Goal: Transaction & Acquisition: Subscribe to service/newsletter

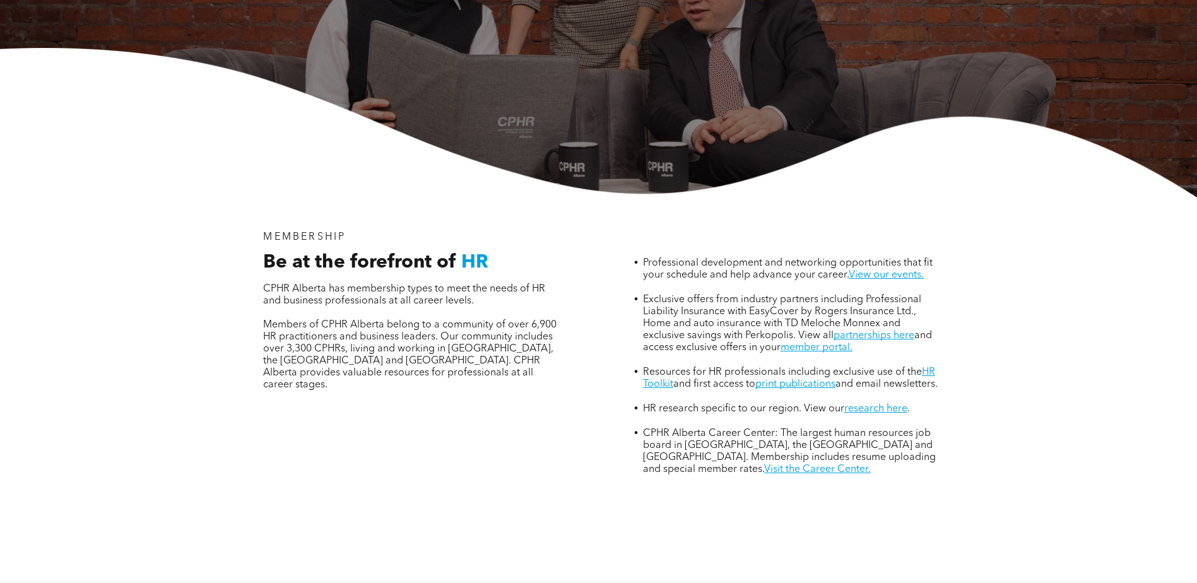
scroll to position [341, 0]
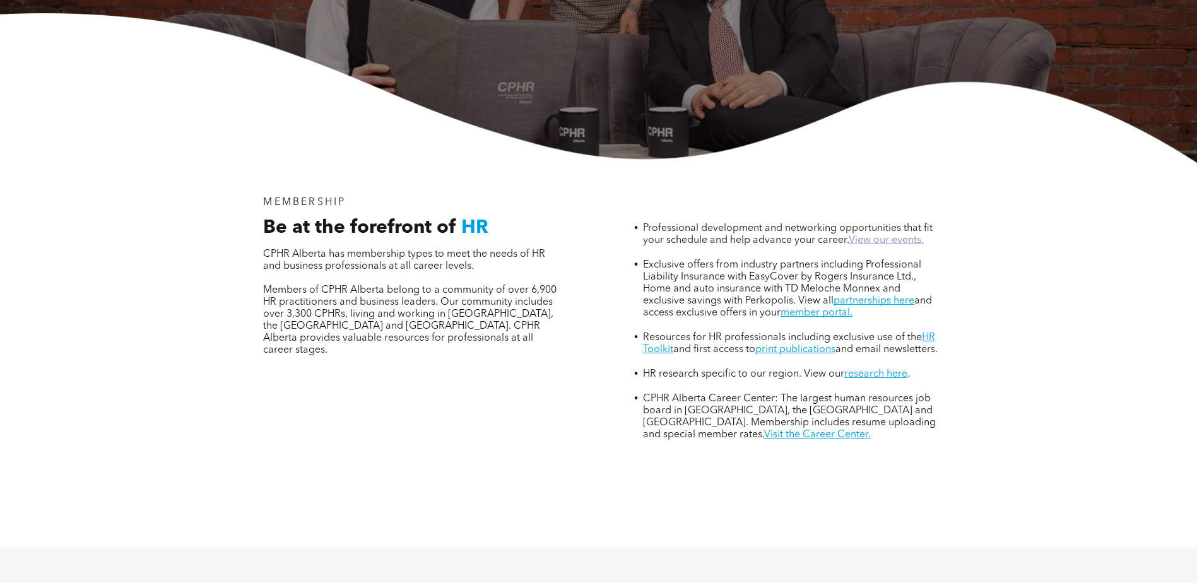
click at [873, 235] on link "View our events." at bounding box center [886, 240] width 75 height 10
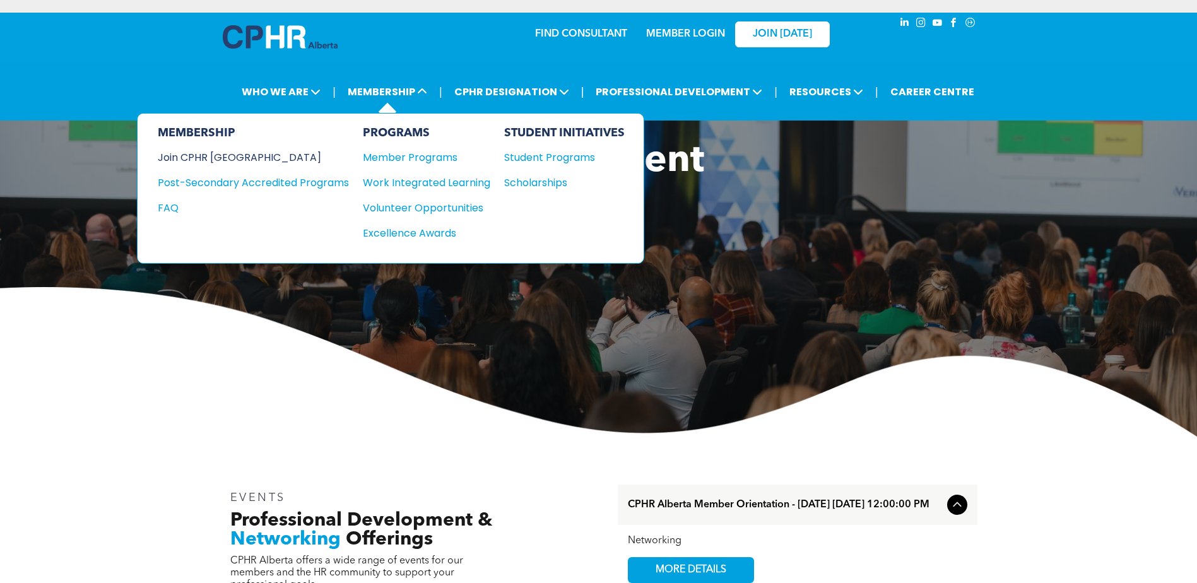
click at [210, 155] on div "Join CPHR [GEOGRAPHIC_DATA]" at bounding box center [244, 158] width 172 height 16
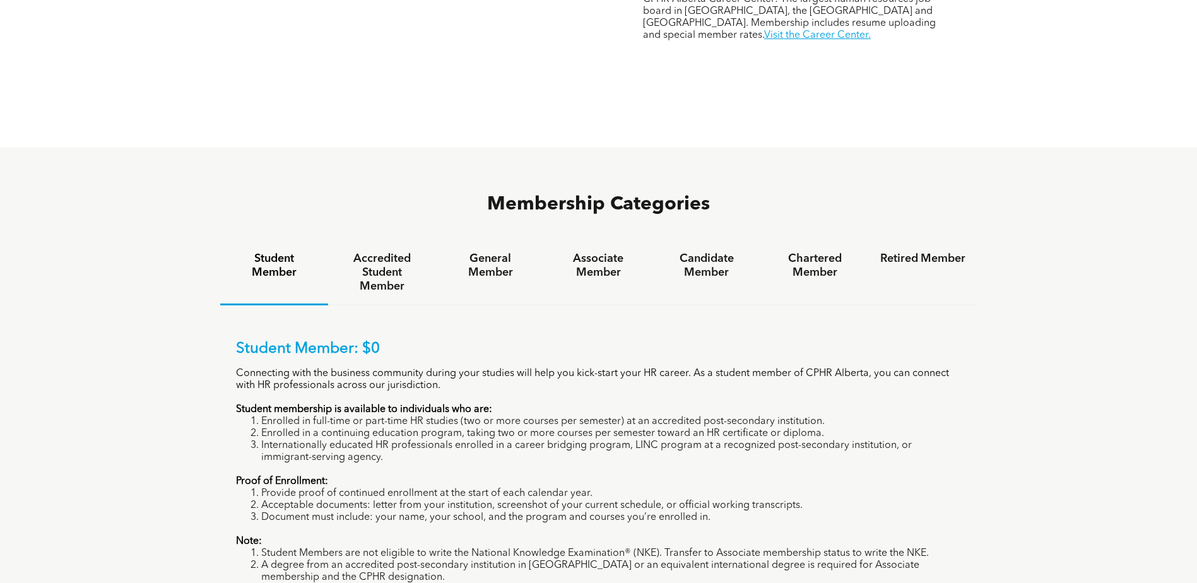
scroll to position [757, 0]
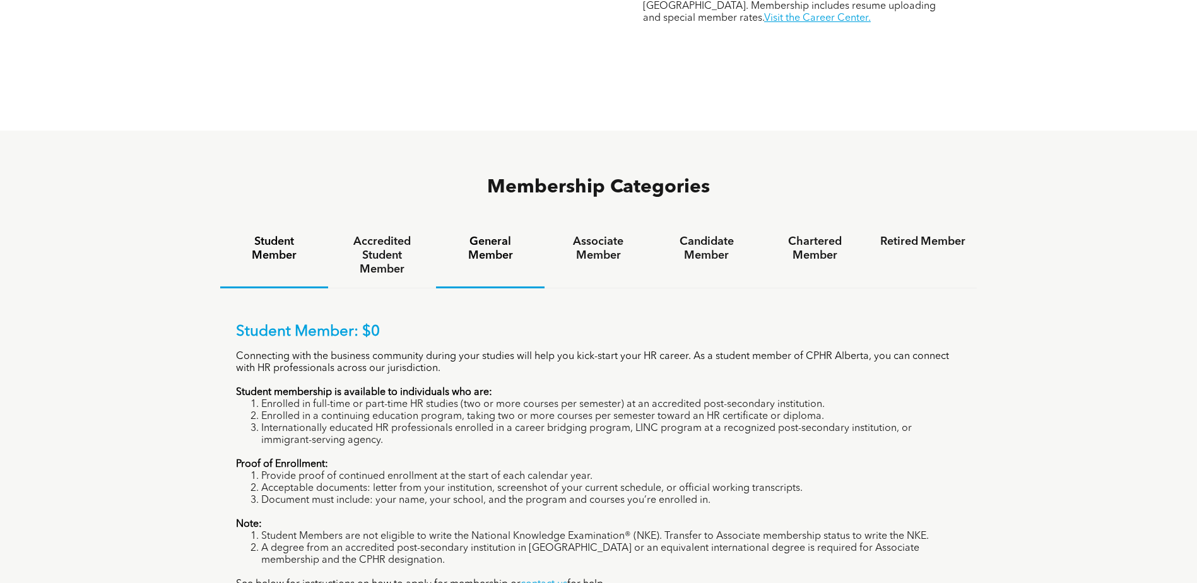
click at [494, 235] on h4 "General Member" at bounding box center [489, 249] width 85 height 28
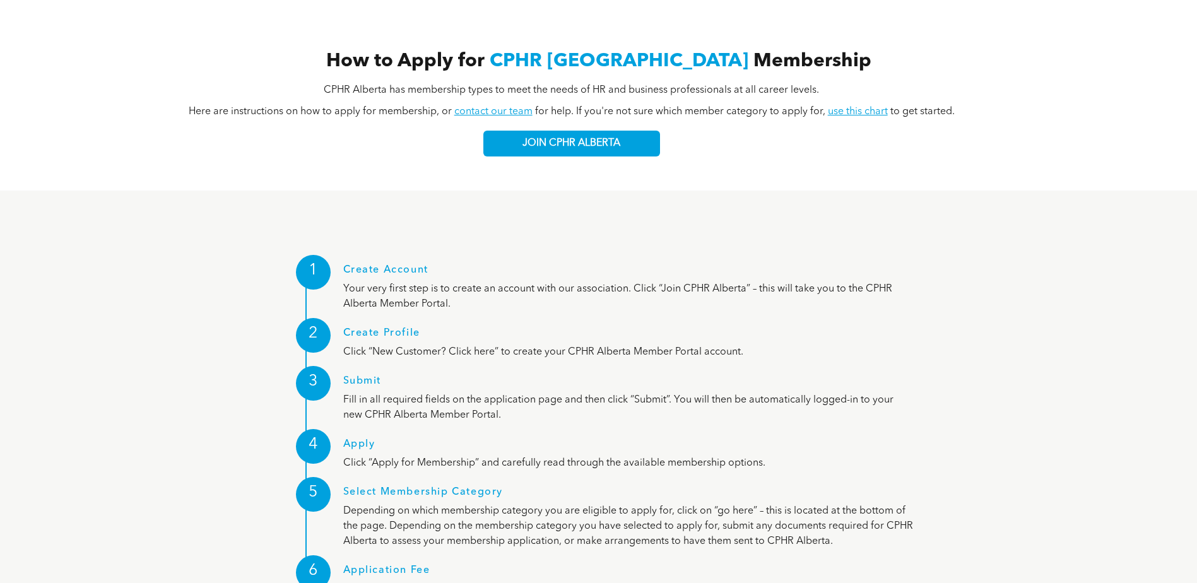
scroll to position [1389, 0]
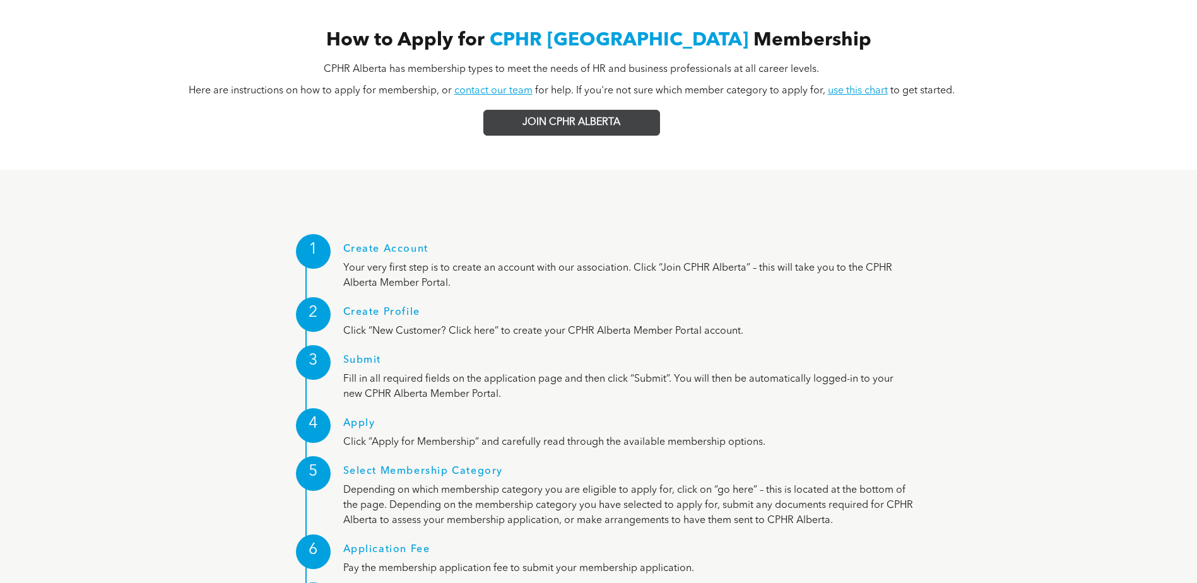
click at [588, 117] on span "JOIN CPHR ALBERTA" at bounding box center [572, 123] width 98 height 12
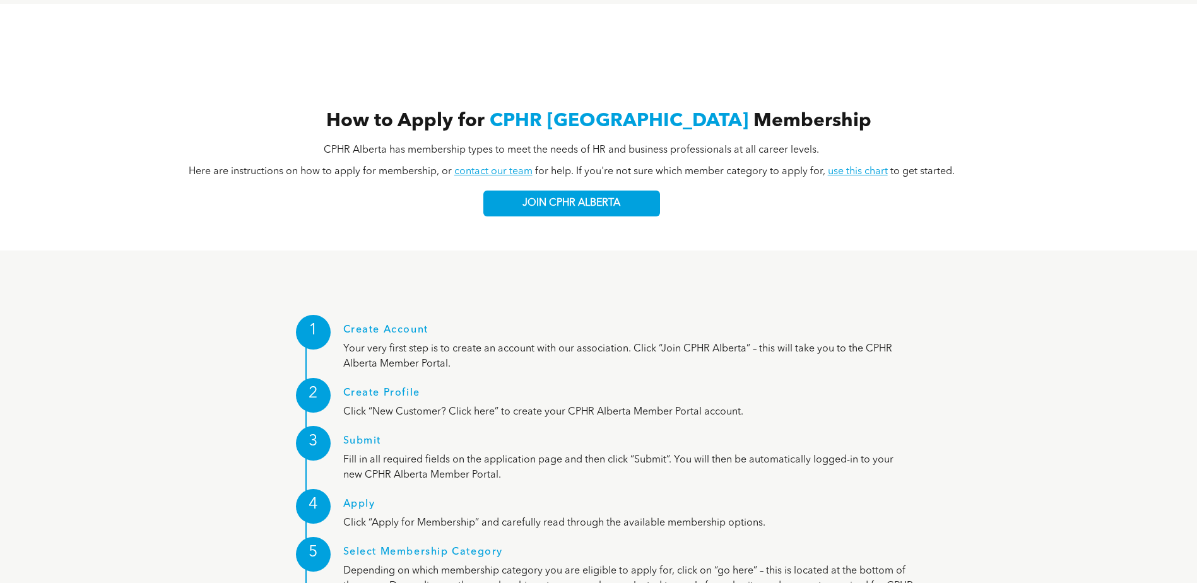
scroll to position [1199, 0]
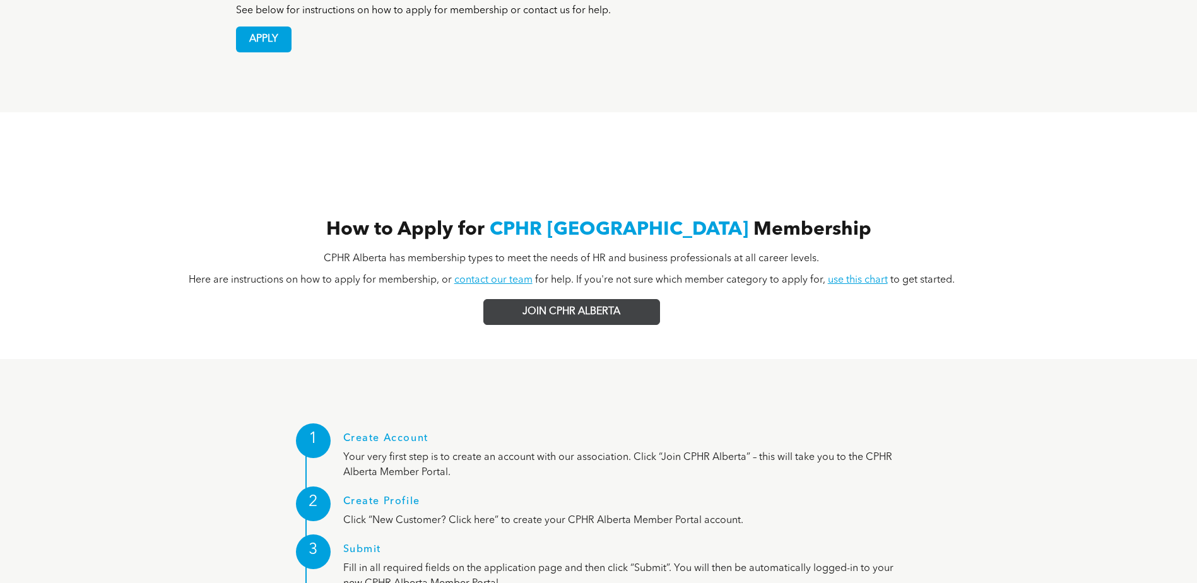
click at [586, 306] on span "JOIN CPHR ALBERTA" at bounding box center [572, 312] width 98 height 12
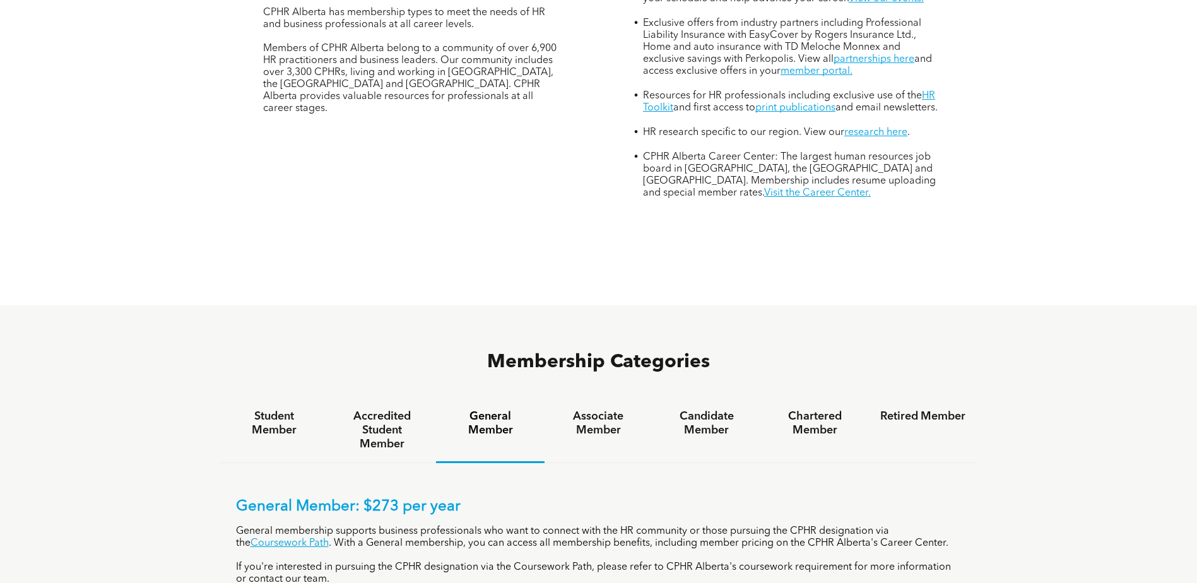
scroll to position [582, 0]
click at [252, 539] on link "Coursework Path" at bounding box center [290, 544] width 78 height 10
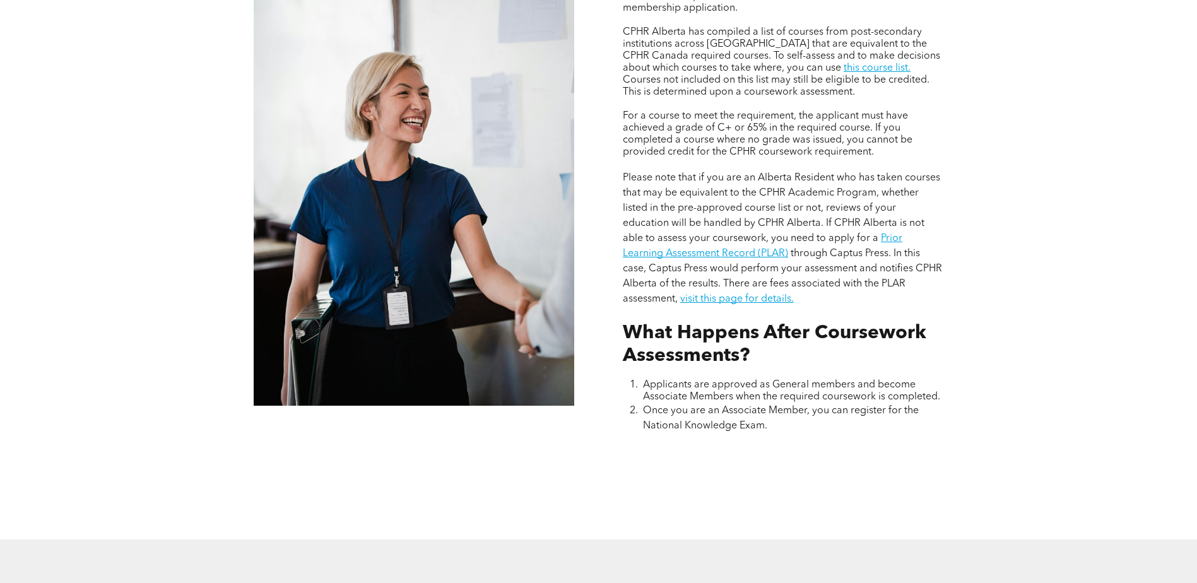
scroll to position [1199, 0]
